Goal: Find specific page/section: Find specific page/section

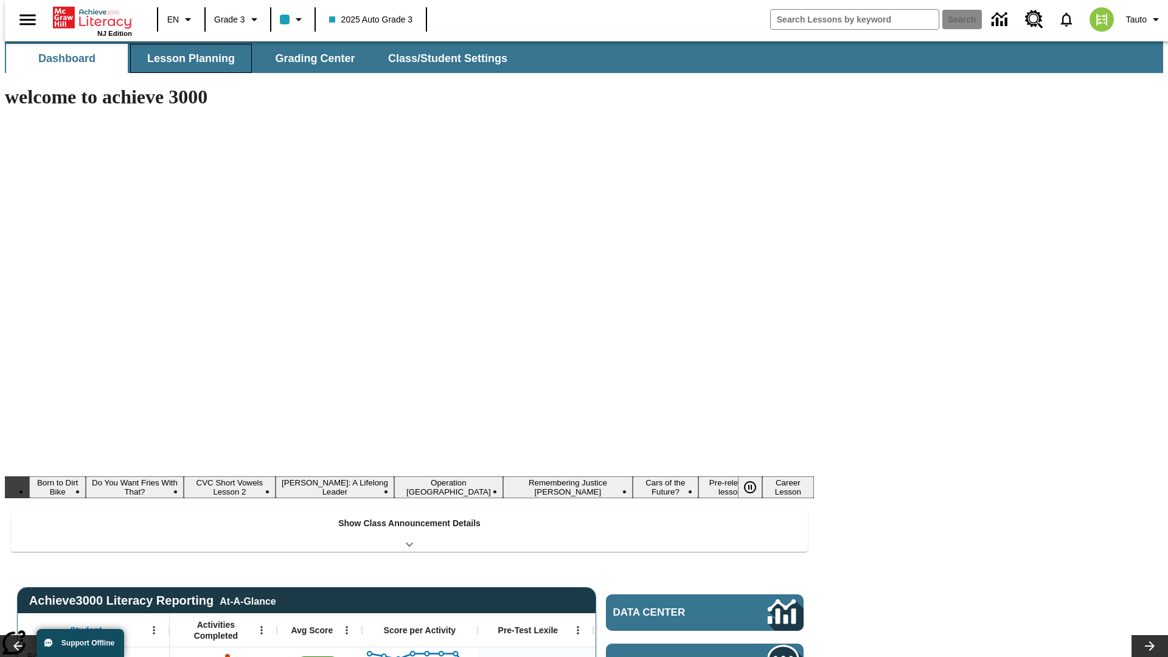
click at [186, 58] on span "Lesson Planning" at bounding box center [191, 59] width 88 height 14
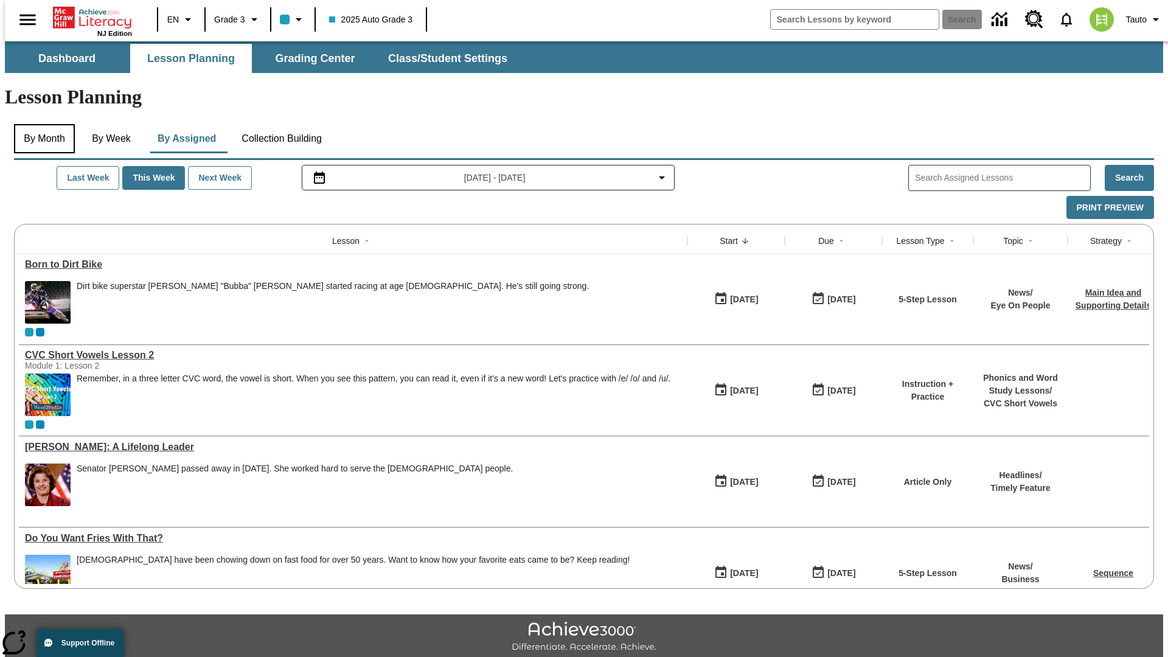
click at [41, 124] on button "By Month" at bounding box center [44, 138] width 61 height 29
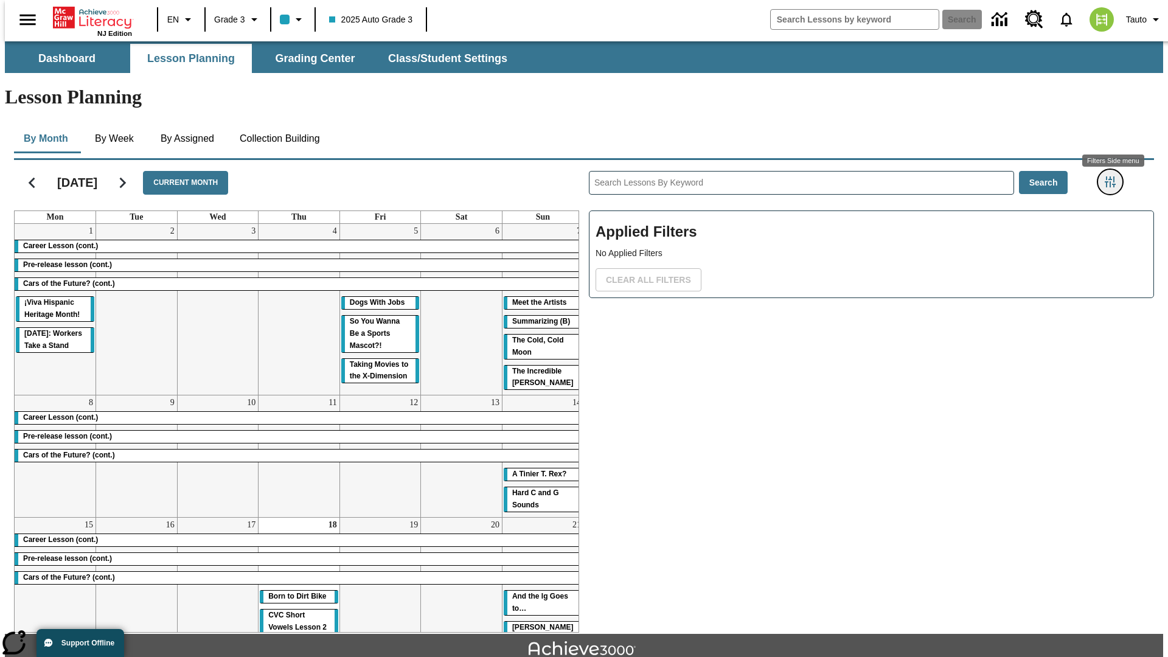
click at [1114, 176] on icon "Filters Side menu" at bounding box center [1110, 181] width 11 height 11
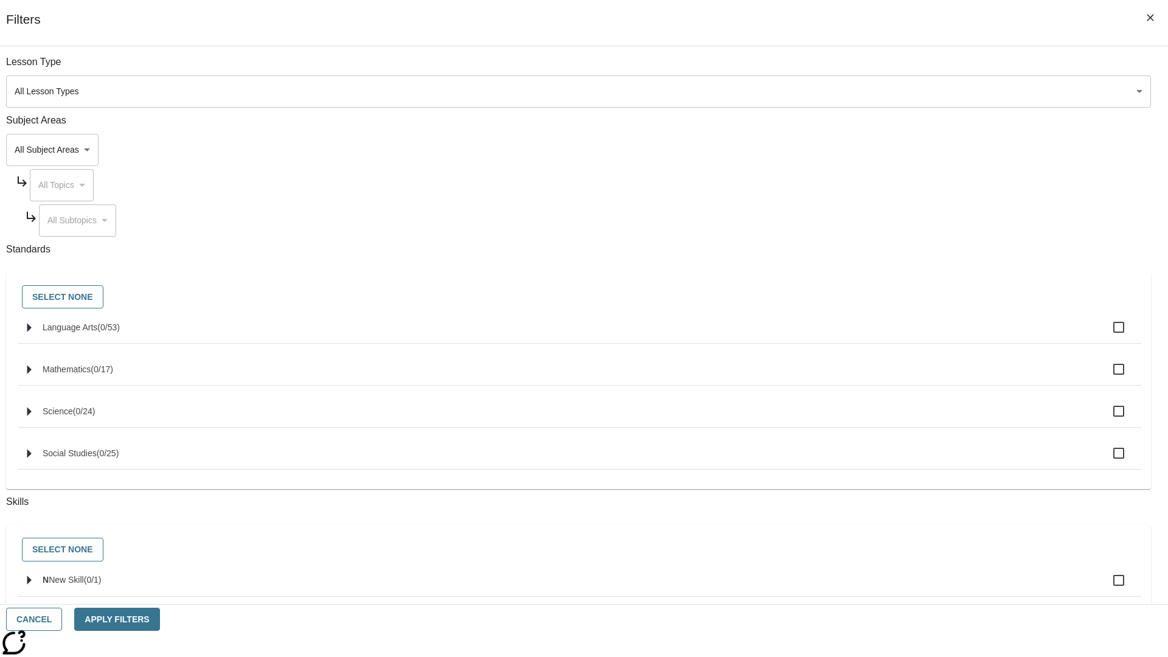
click at [876, 91] on body "Skip to main content [GEOGRAPHIC_DATA] Edition EN Grade 3 2025 Auto Grade 3 Sea…" at bounding box center [584, 376] width 1158 height 671
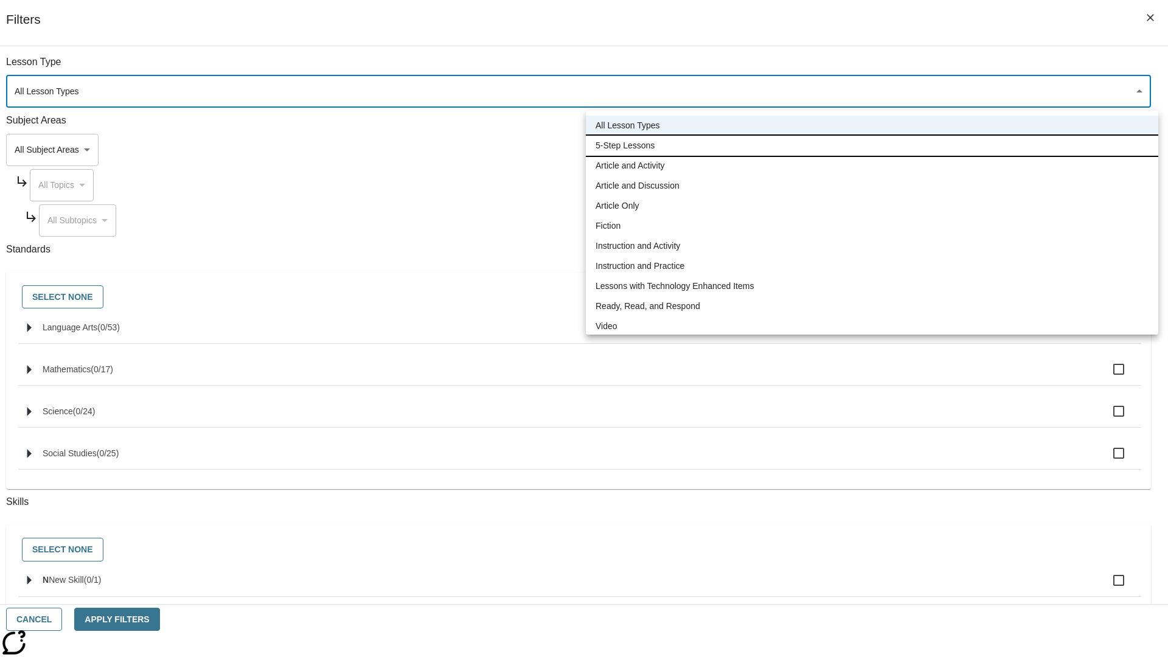
click at [872, 145] on li "5-Step Lessons" at bounding box center [872, 146] width 573 height 20
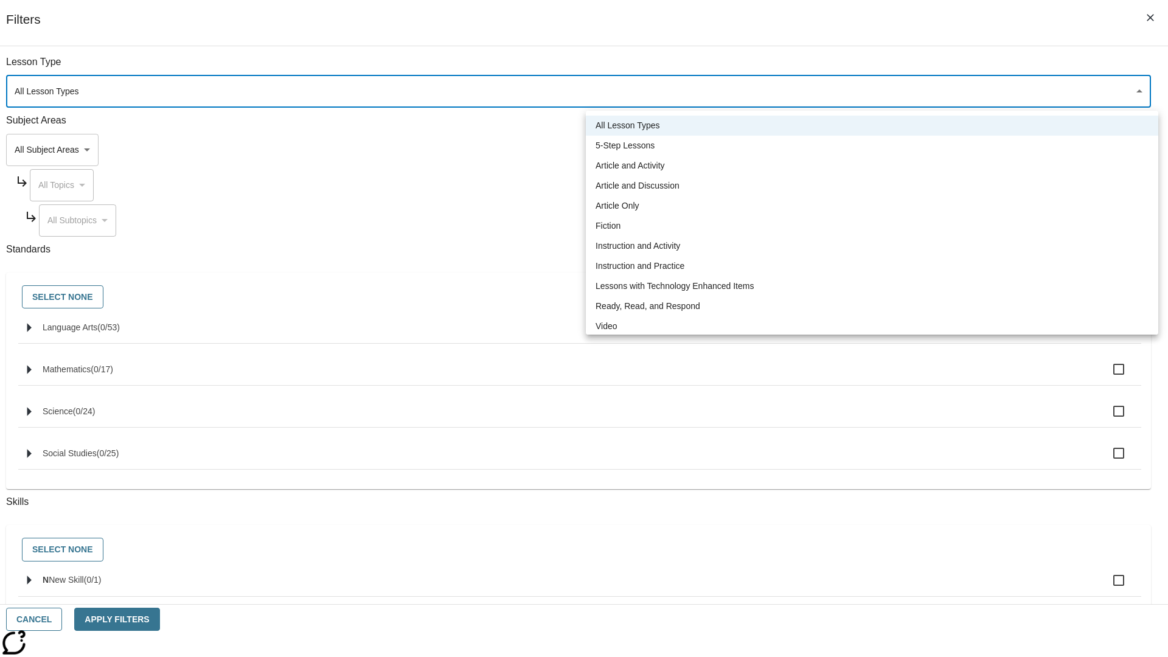
type input "1"
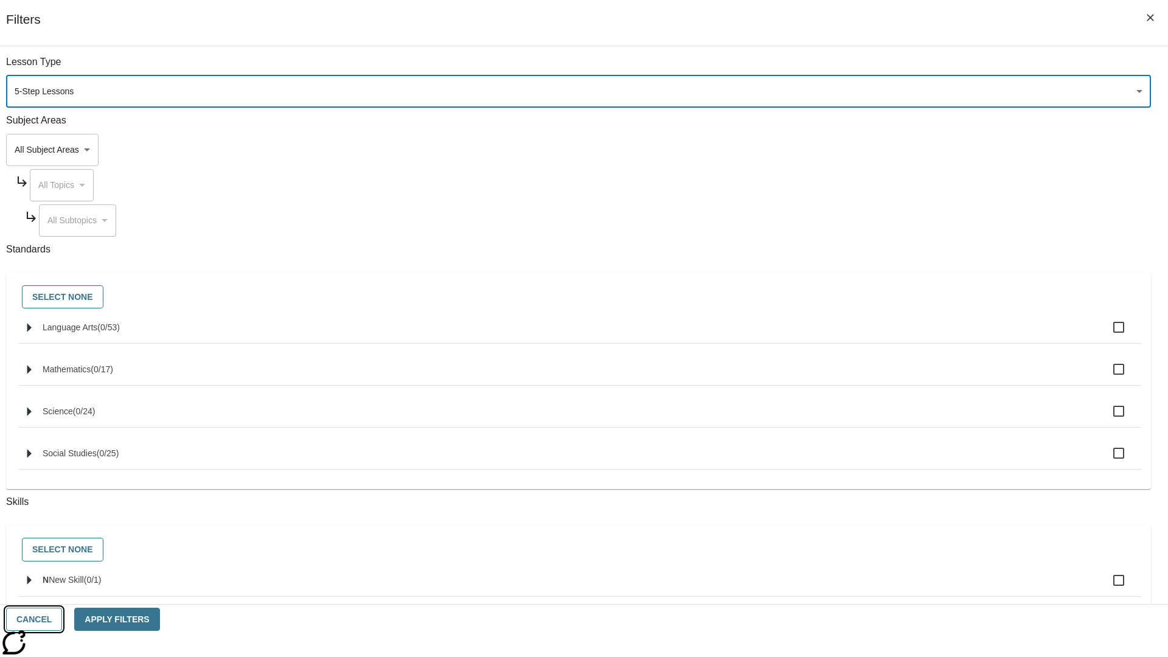
click at [62, 619] on button "Cancel" at bounding box center [34, 620] width 56 height 24
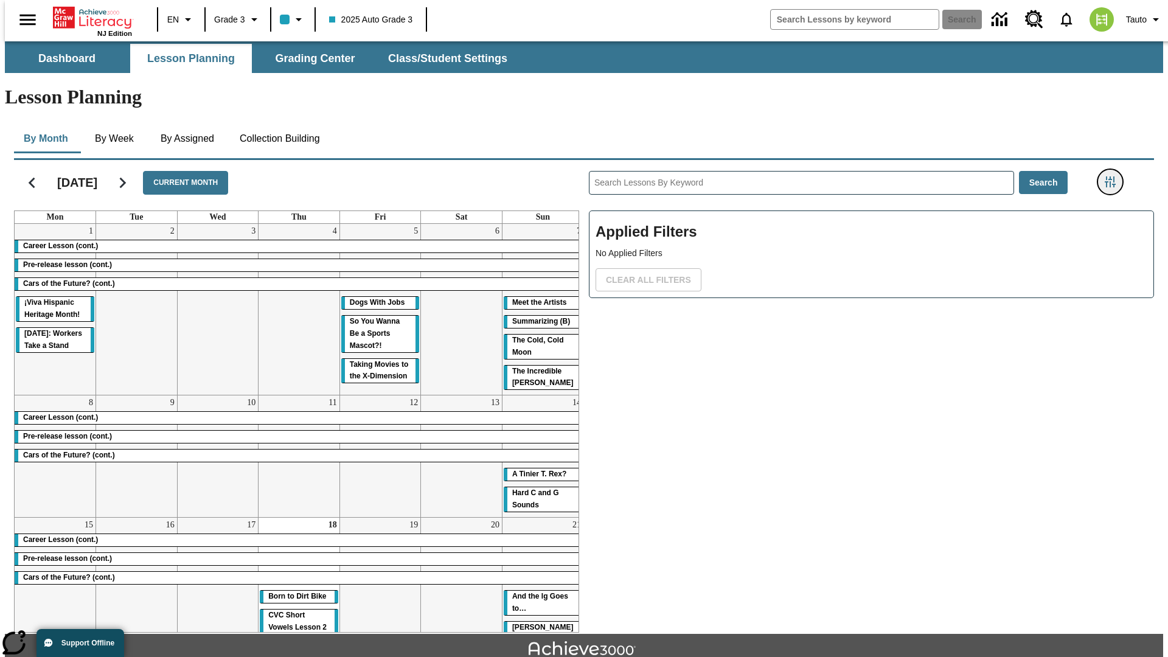
click at [1114, 176] on icon "Filters Side menu" at bounding box center [1110, 181] width 11 height 11
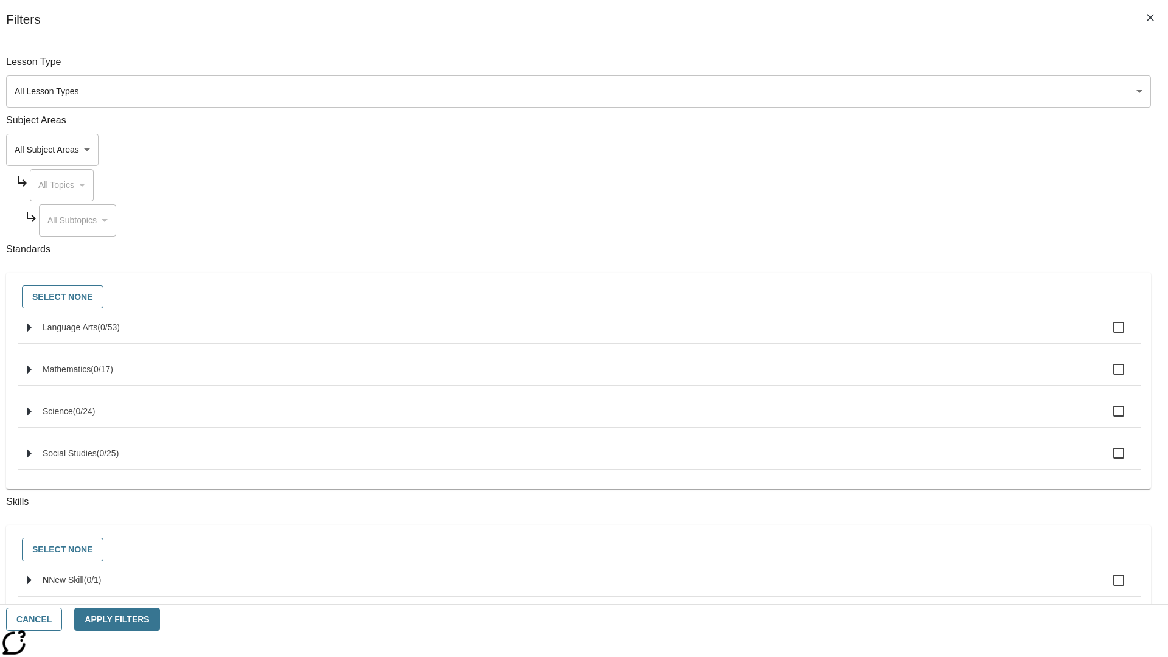
click at [876, 91] on body "Skip to main content [GEOGRAPHIC_DATA] Edition EN Grade 3 2025 Auto Grade 3 Sea…" at bounding box center [584, 376] width 1158 height 671
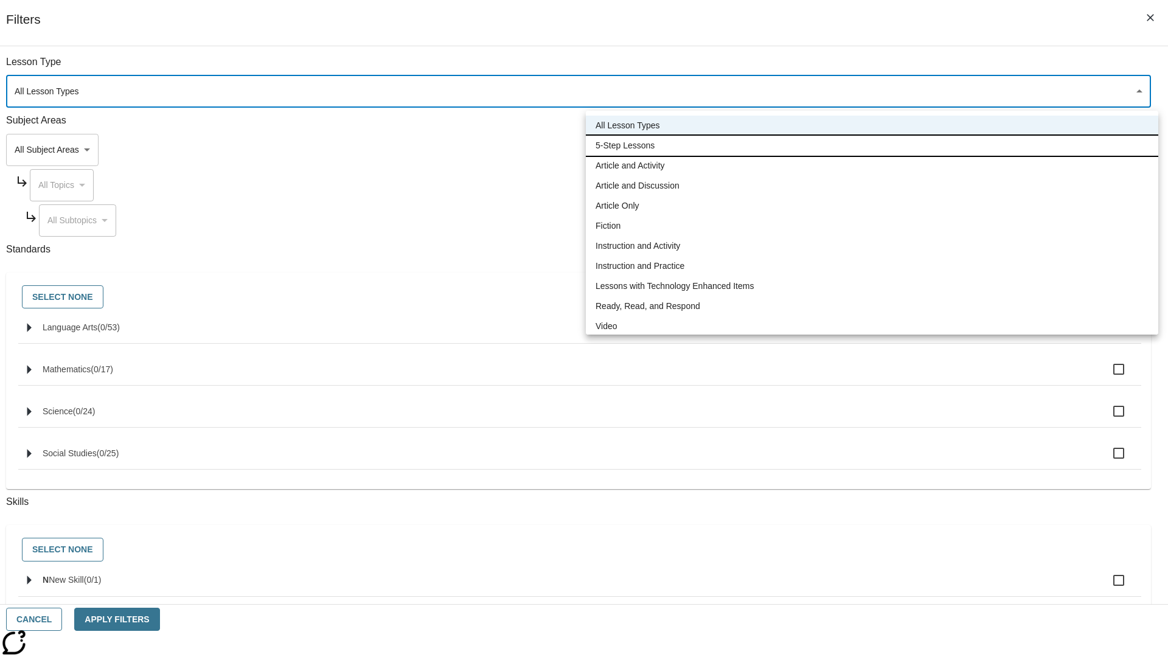
click at [872, 145] on li "5-Step Lessons" at bounding box center [872, 146] width 573 height 20
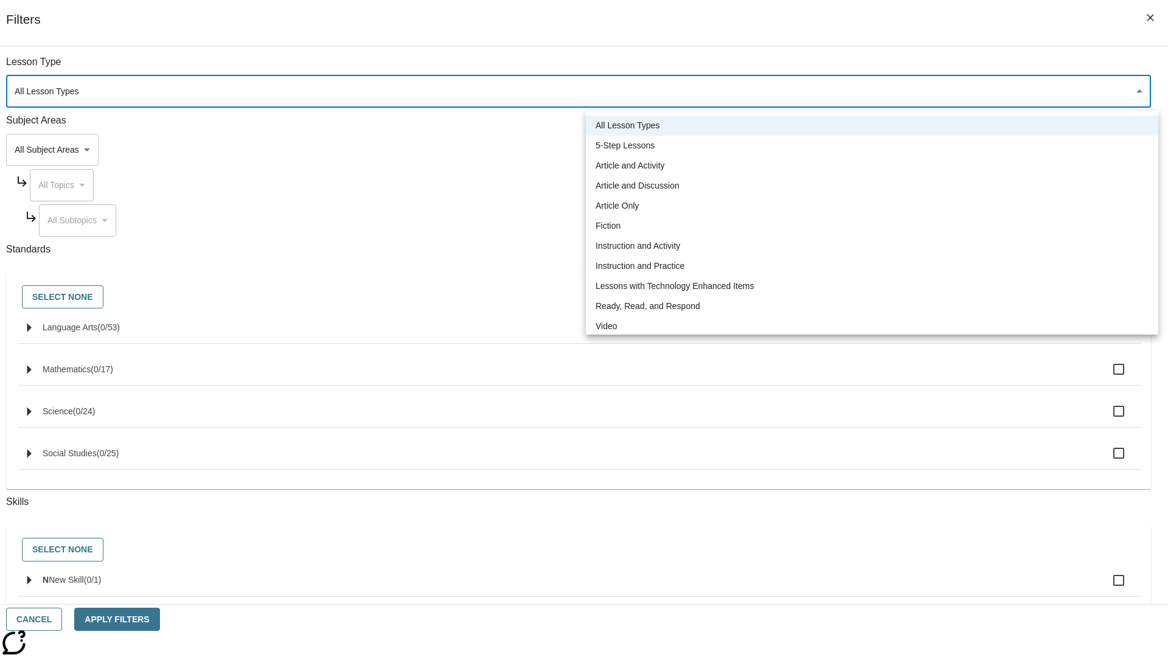
type input "1"
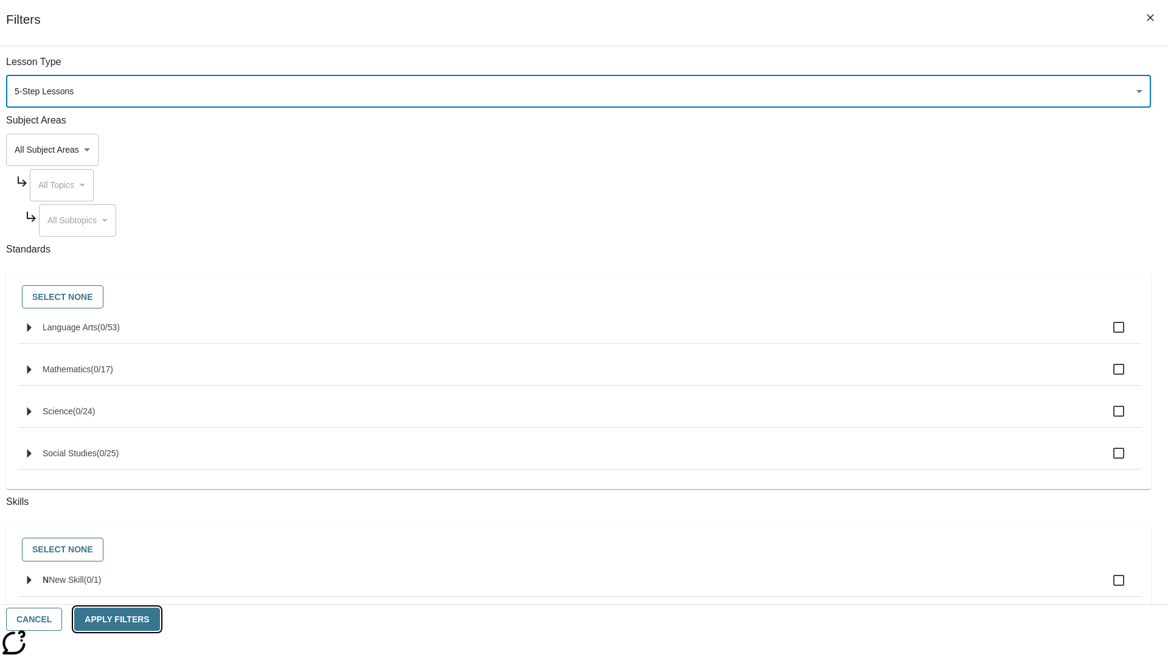
click at [159, 619] on button "Apply Filters" at bounding box center [116, 620] width 85 height 24
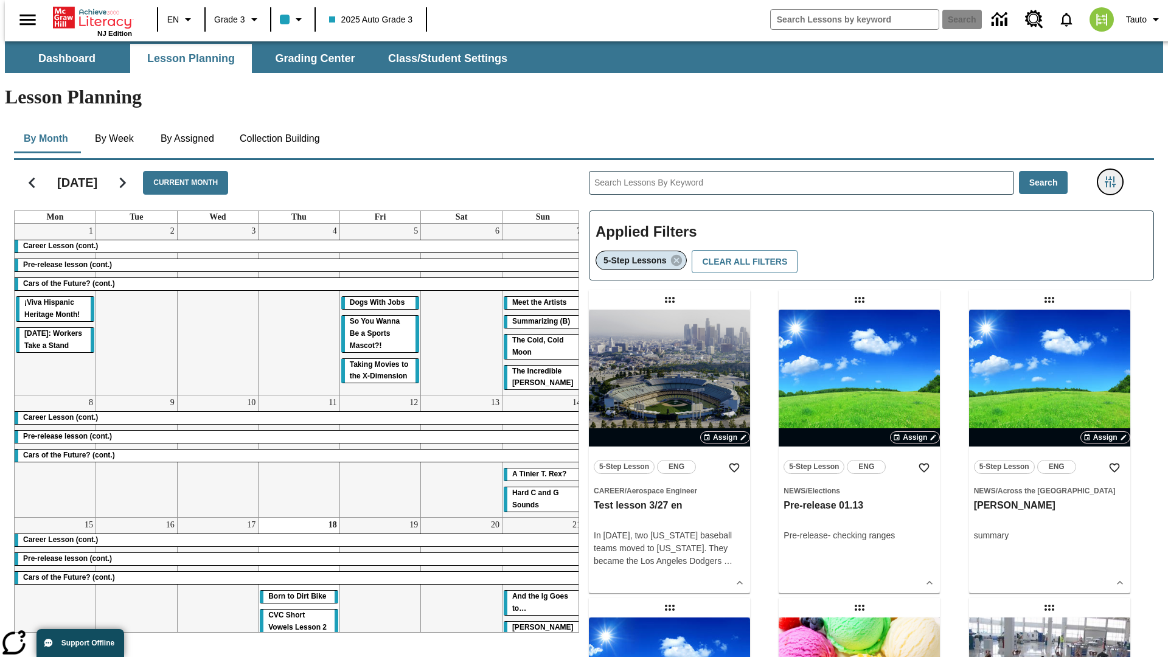
click at [1114, 176] on icon "Filters Side menu" at bounding box center [1110, 181] width 11 height 11
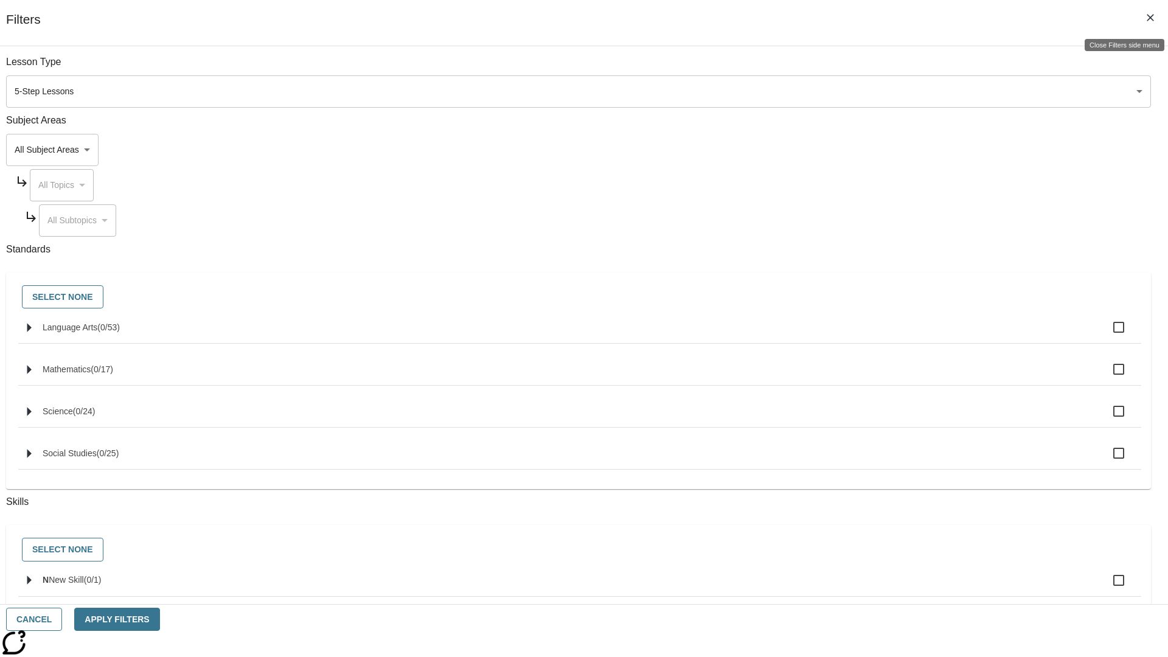
click at [1151, 18] on icon "Close Filters side menu" at bounding box center [1150, 17] width 7 height 7
click at [1114, 176] on icon "Filters Side menu" at bounding box center [1110, 181] width 11 height 11
